Goal: Information Seeking & Learning: Learn about a topic

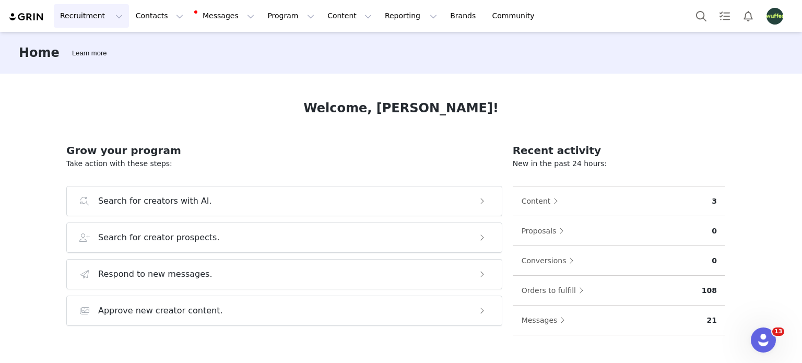
drag, startPoint x: 78, startPoint y: 15, endPoint x: 82, endPoint y: 22, distance: 8.7
click at [78, 15] on button "Recruitment Recruitment" at bounding box center [91, 15] width 75 height 23
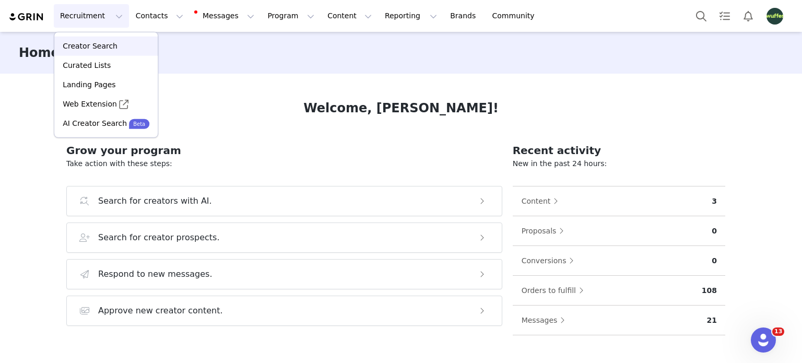
click at [96, 42] on p "Creator Search" at bounding box center [90, 46] width 55 height 11
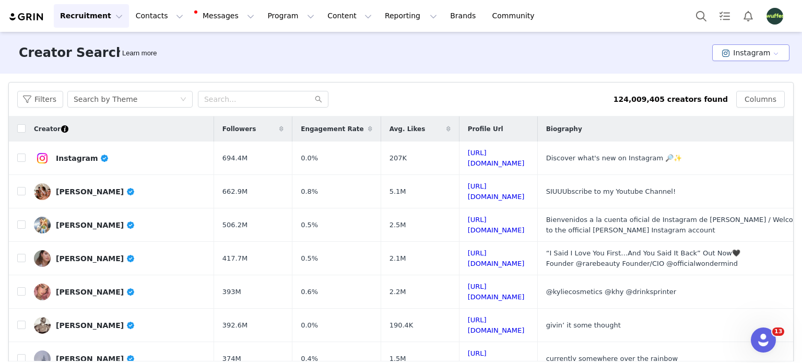
click at [736, 53] on button "Instagram" at bounding box center [750, 52] width 77 height 17
click at [738, 93] on li "TikTok" at bounding box center [746, 90] width 72 height 17
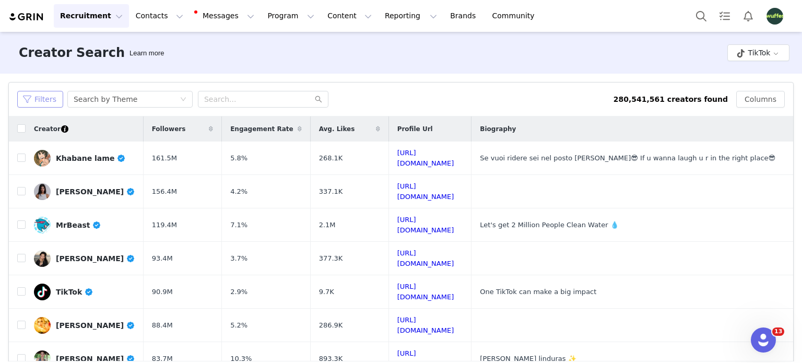
click at [36, 100] on button "Filters" at bounding box center [40, 99] width 46 height 17
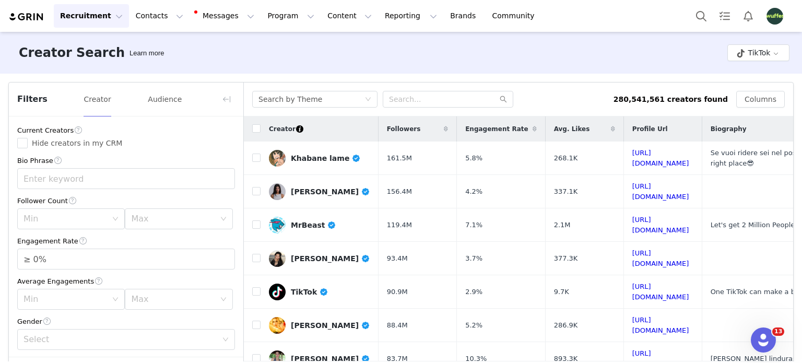
click at [302, 68] on div "Creator Search Learn more TikTok" at bounding box center [401, 53] width 802 height 42
click at [80, 186] on input "text" at bounding box center [126, 178] width 218 height 21
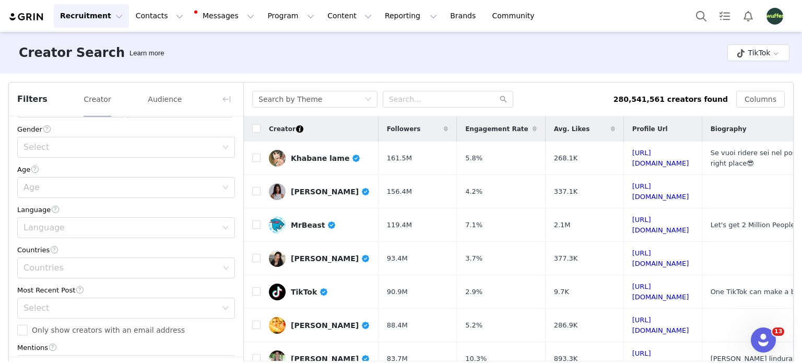
scroll to position [209, 0]
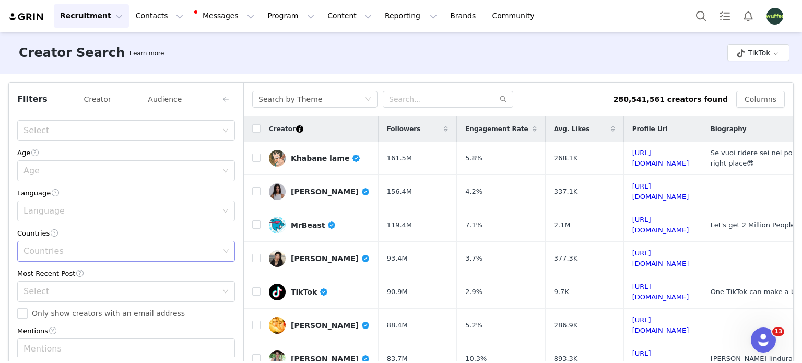
click at [60, 254] on div "Countries" at bounding box center [121, 251] width 196 height 10
type input "RV Life"
type input "[GEOGRAPHIC_DATA]"
click at [48, 274] on li "[GEOGRAPHIC_DATA]" at bounding box center [122, 274] width 210 height 17
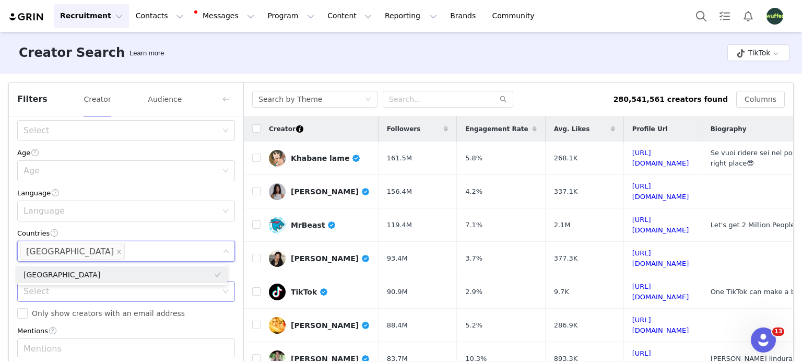
click at [44, 294] on div "Select" at bounding box center [120, 291] width 194 height 10
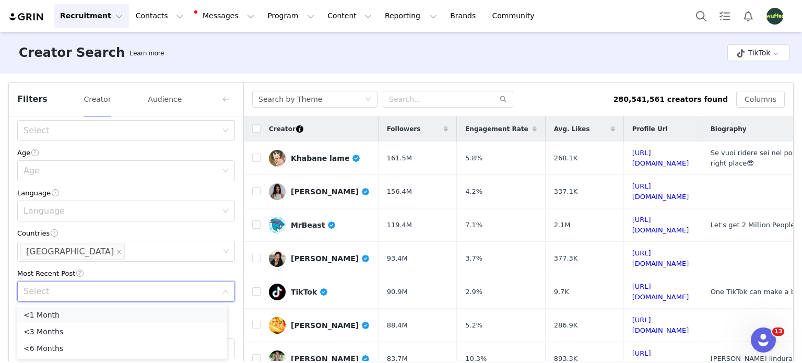
click at [44, 311] on li "<1 Month" at bounding box center [122, 314] width 210 height 17
click at [23, 317] on input "Only show creators with an email address" at bounding box center [22, 313] width 10 height 10
checkbox input "true"
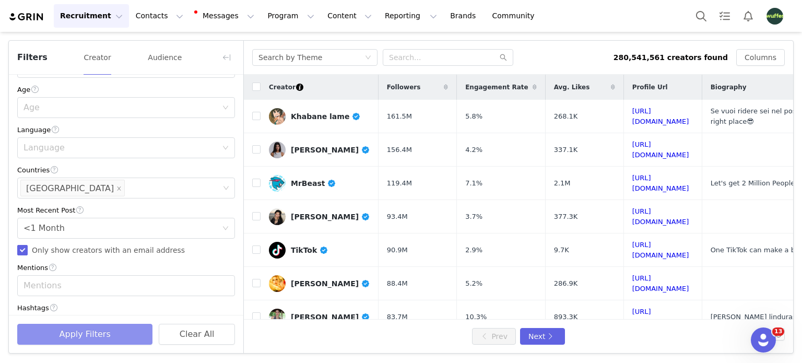
scroll to position [261, 0]
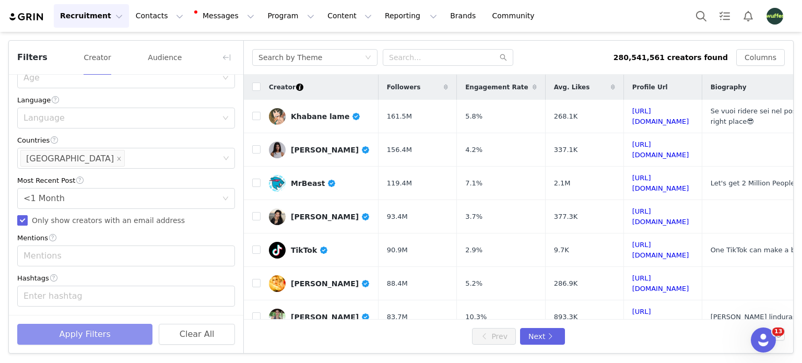
click at [113, 334] on button "Apply Filters" at bounding box center [84, 334] width 135 height 21
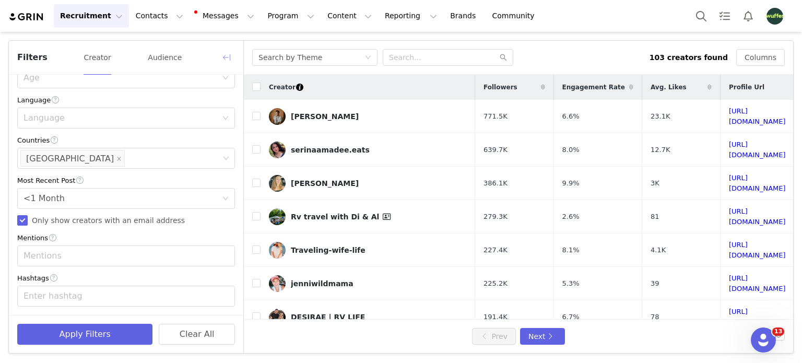
click at [228, 55] on button "button" at bounding box center [226, 57] width 17 height 17
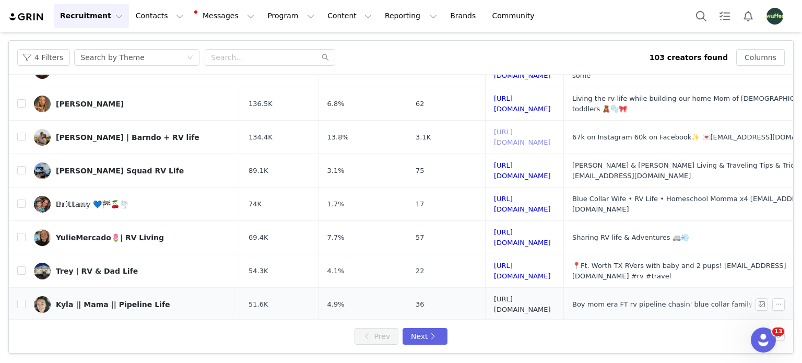
scroll to position [395, 0]
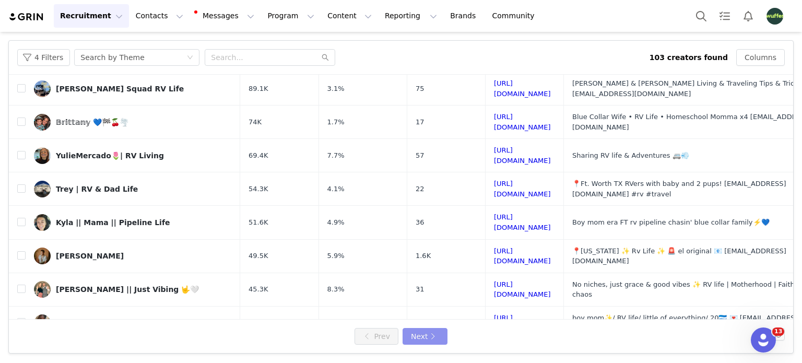
click at [434, 332] on button "Next" at bounding box center [425, 336] width 45 height 17
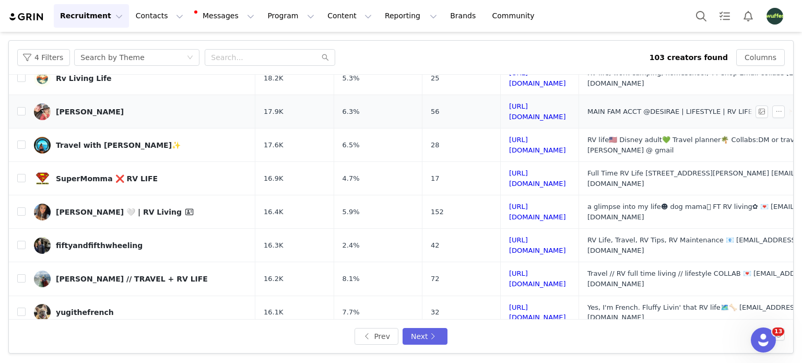
scroll to position [388, 0]
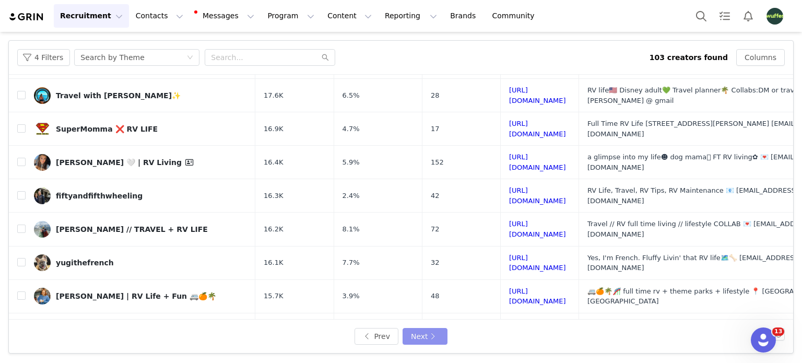
click at [414, 333] on button "Next" at bounding box center [425, 336] width 45 height 17
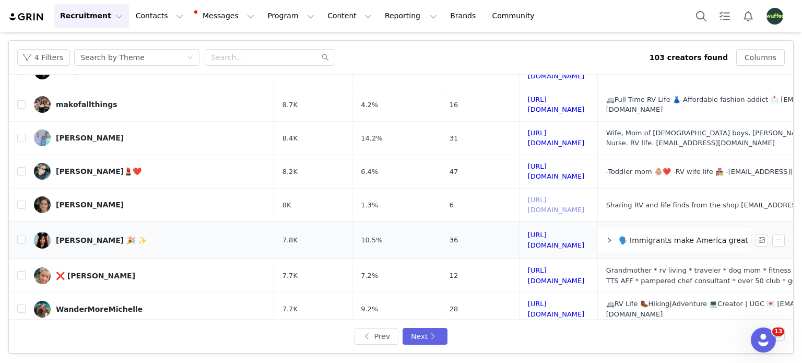
scroll to position [395, 0]
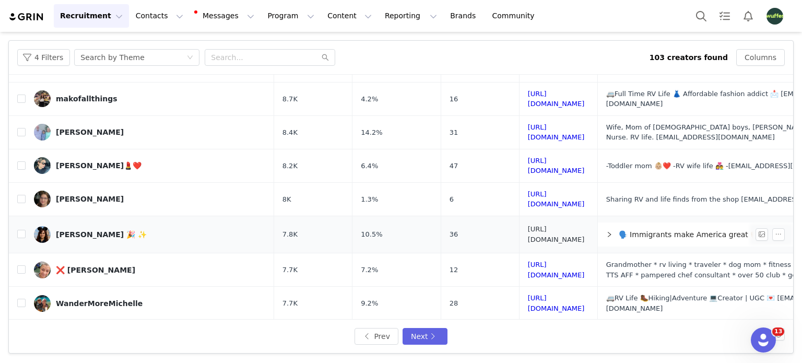
drag, startPoint x: 441, startPoint y: 175, endPoint x: 426, endPoint y: 171, distance: 15.7
click at [429, 336] on button "Next" at bounding box center [425, 336] width 45 height 17
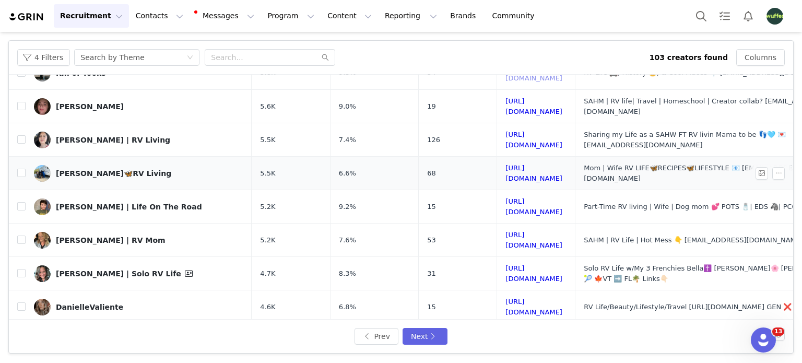
scroll to position [261, 0]
